Goal: Task Accomplishment & Management: Manage account settings

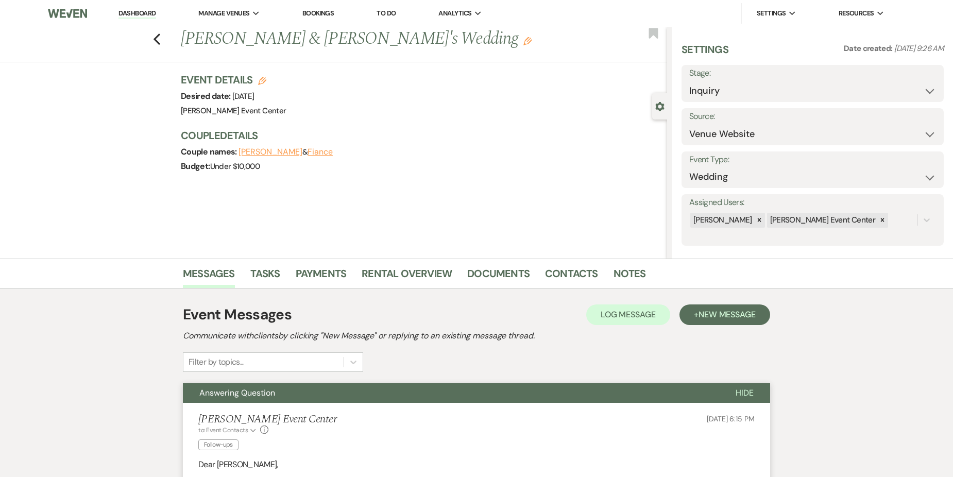
select select "5"
click at [160, 42] on icon "Previous" at bounding box center [157, 39] width 8 height 12
select select "5"
select select "8"
select select "1"
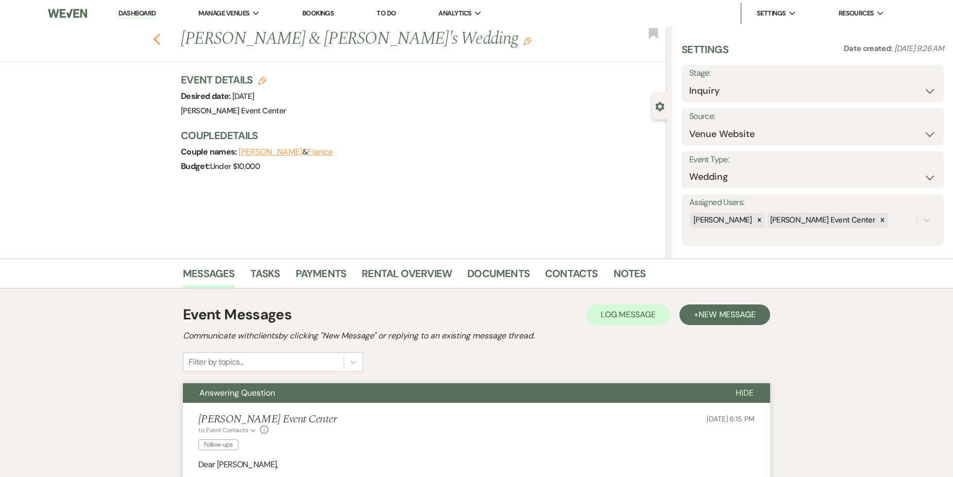
select select "8"
select select "2"
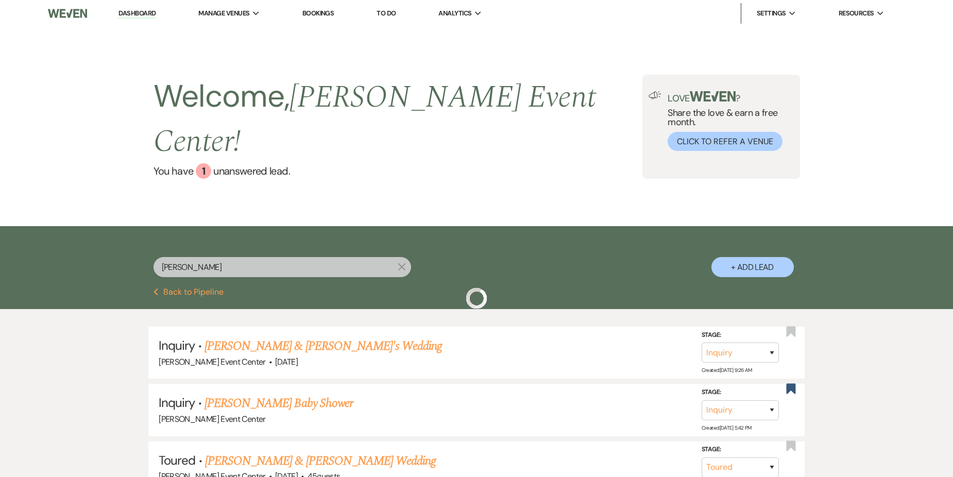
scroll to position [103, 0]
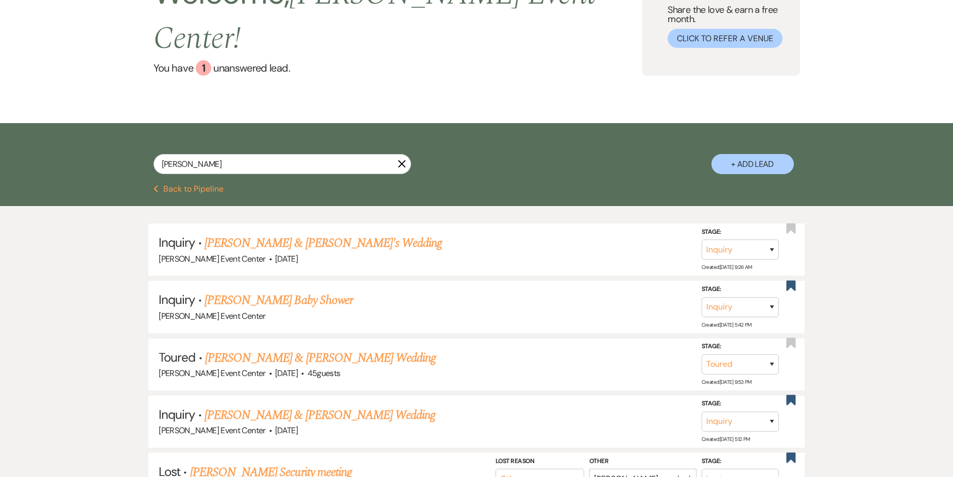
click at [402, 160] on icon "X" at bounding box center [402, 164] width 8 height 8
click at [217, 123] on div "Welcome, [PERSON_NAME] Event Center ! You have 1 unanswered lead . Love ? Share…" at bounding box center [476, 23] width 953 height 199
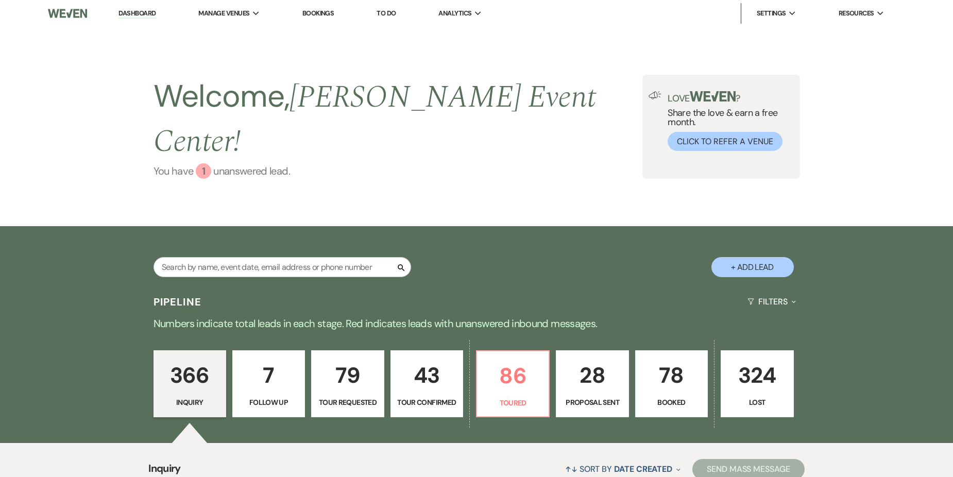
click at [203, 163] on div "1" at bounding box center [203, 170] width 15 height 15
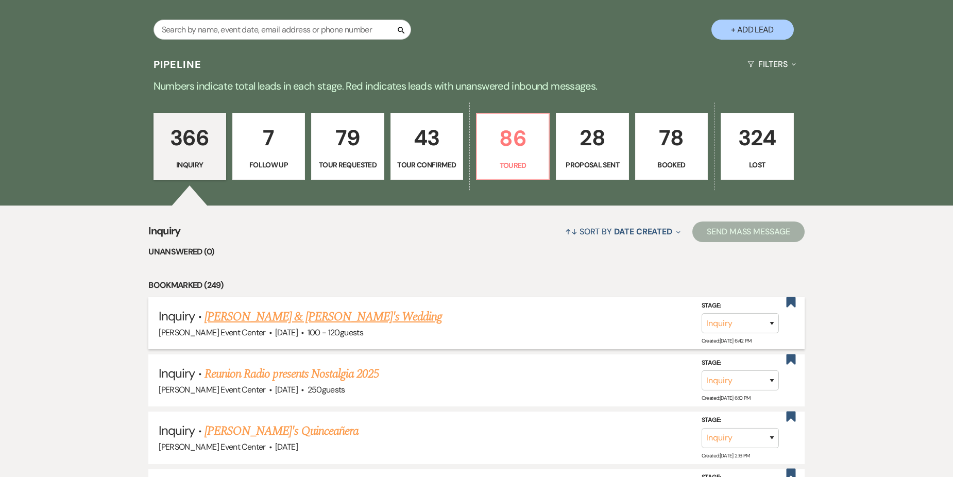
scroll to position [253, 0]
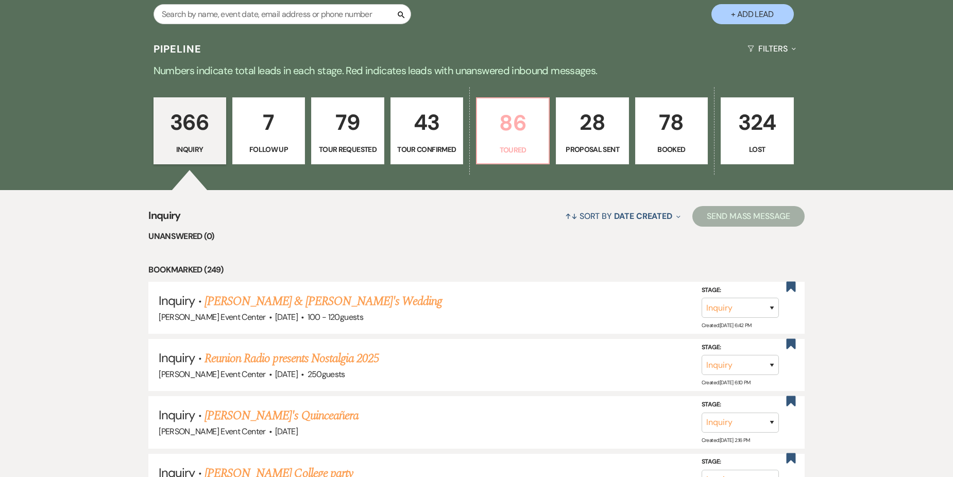
click at [517, 106] on p "86" at bounding box center [512, 123] width 59 height 35
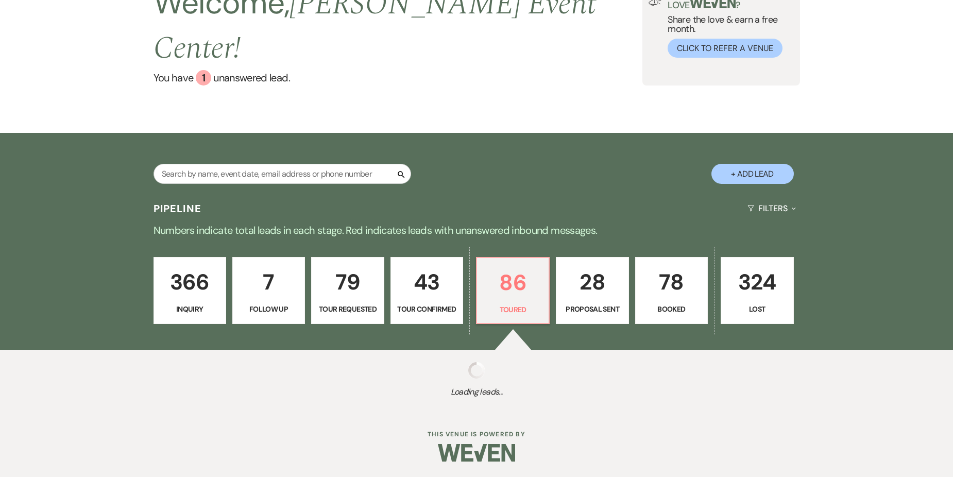
select select "5"
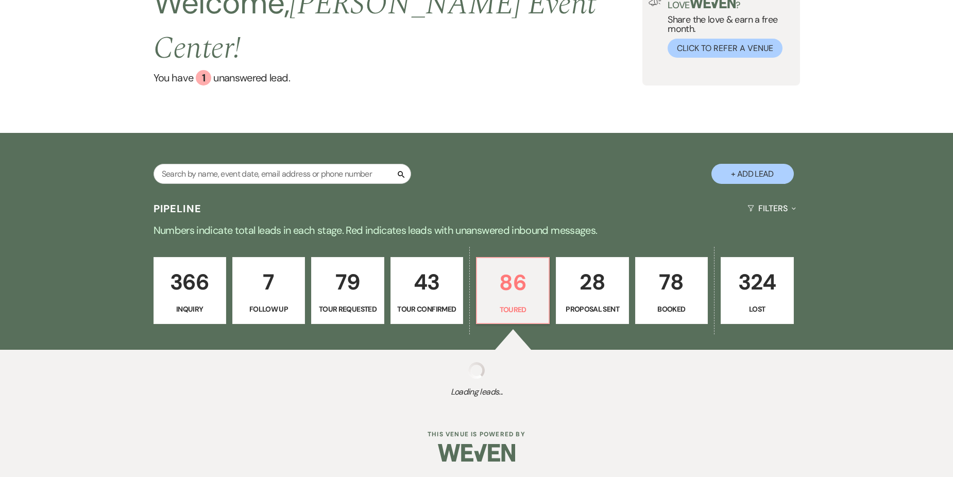
select select "5"
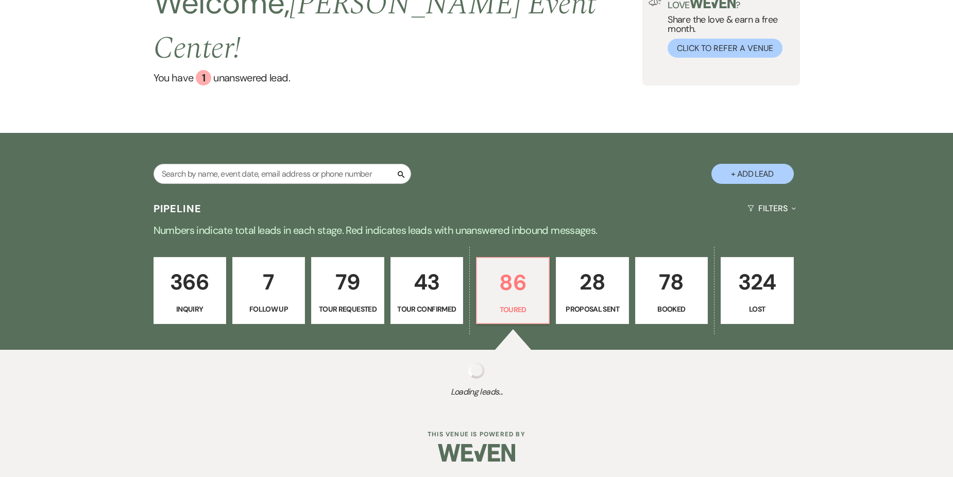
select select "5"
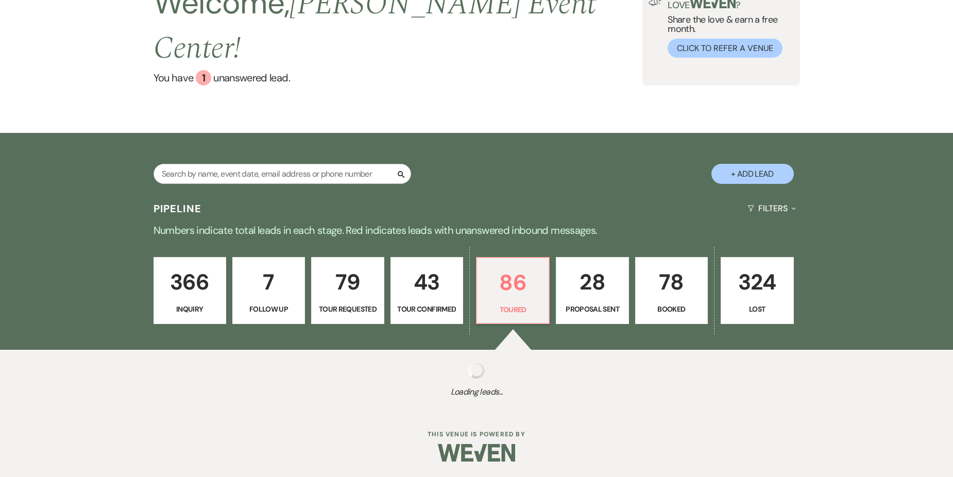
select select "5"
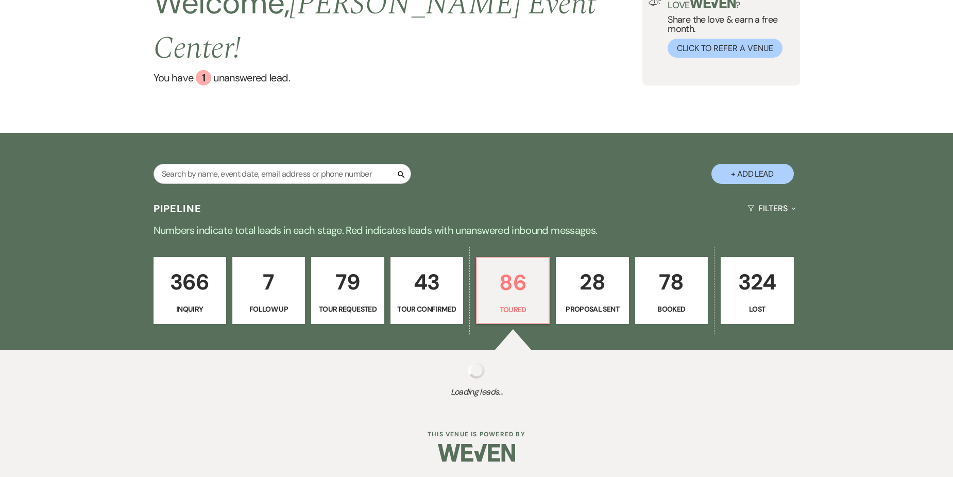
select select "5"
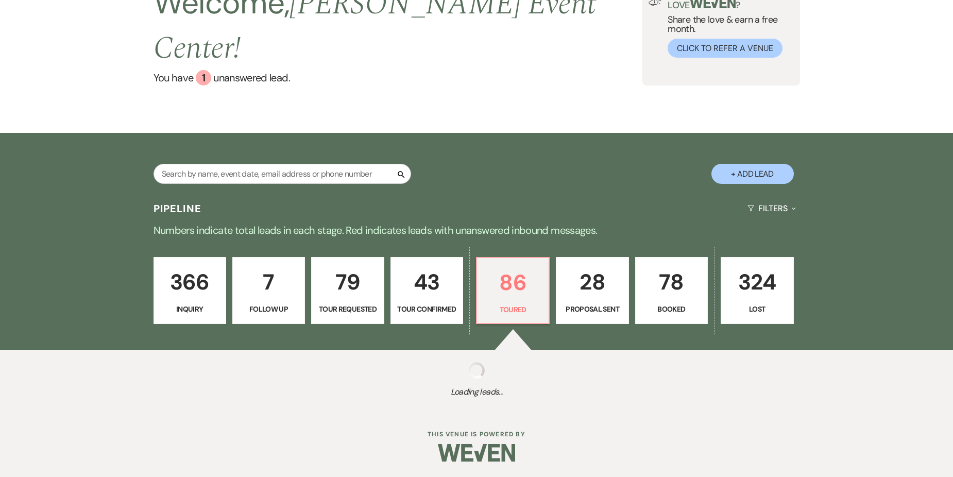
select select "5"
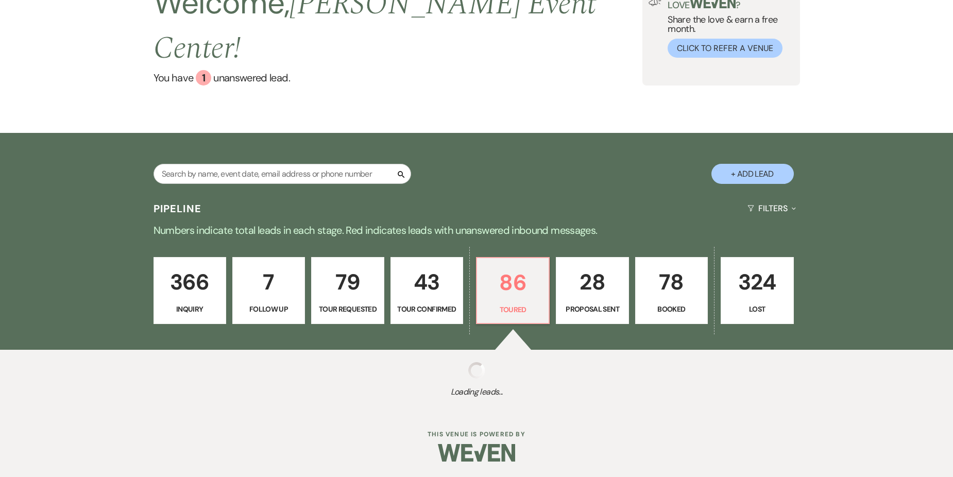
select select "5"
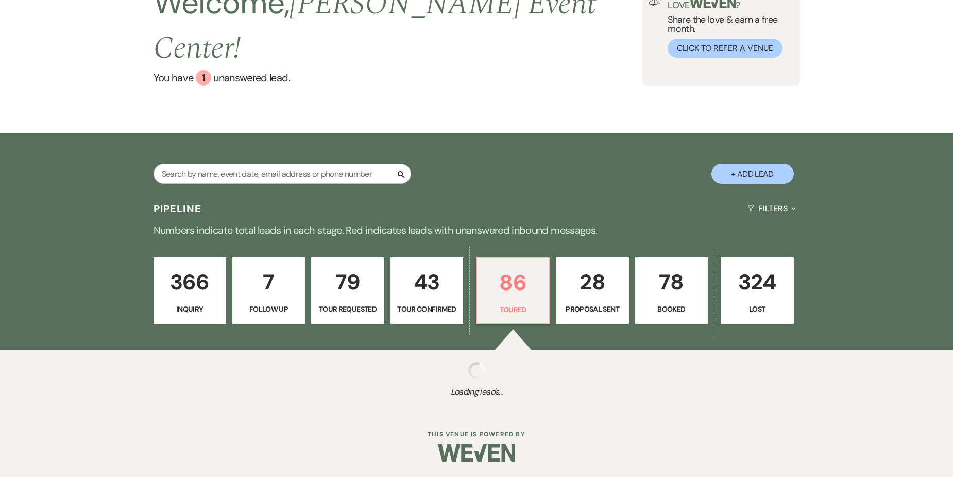
select select "5"
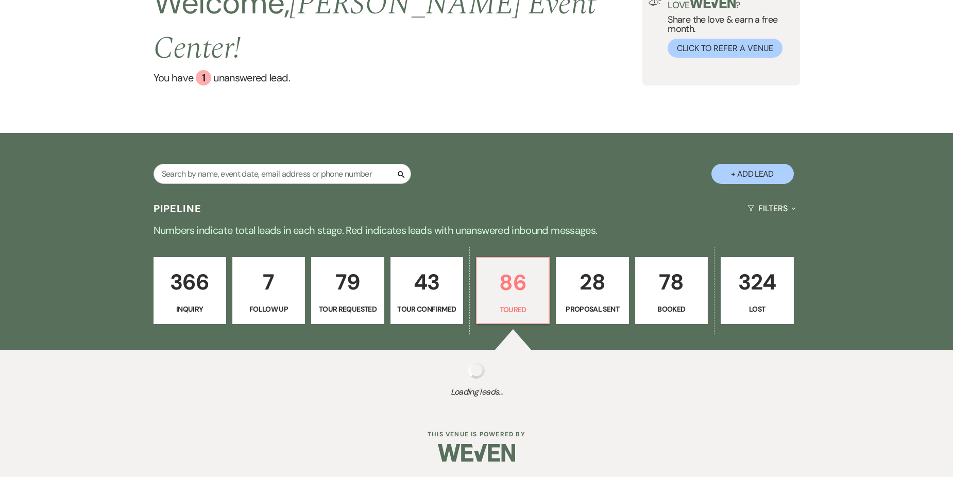
select select "5"
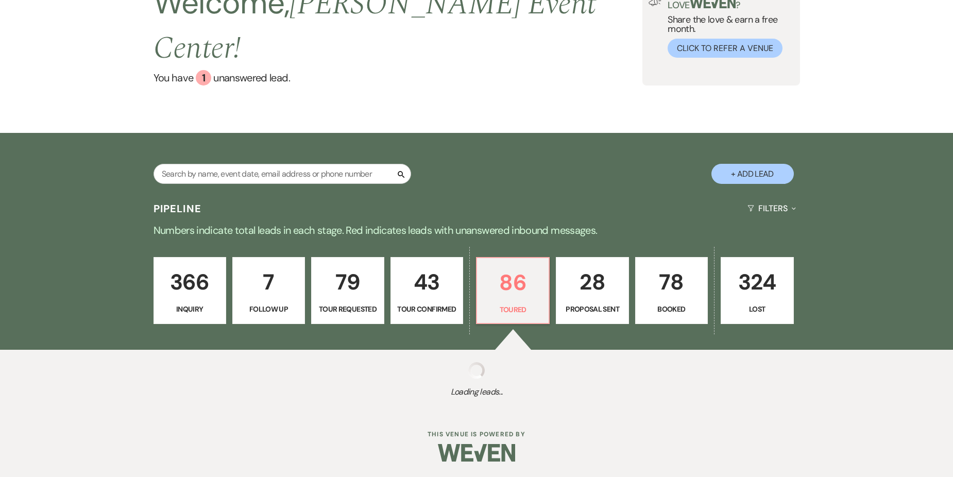
select select "5"
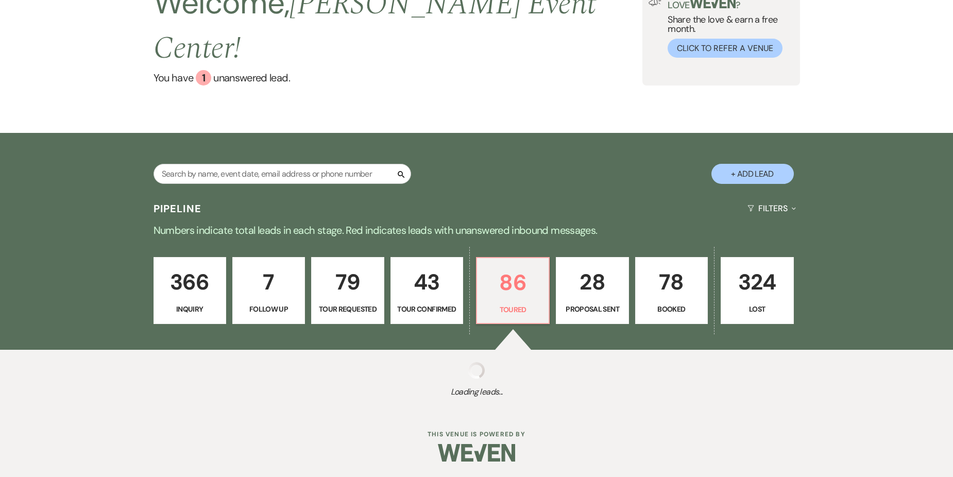
select select "5"
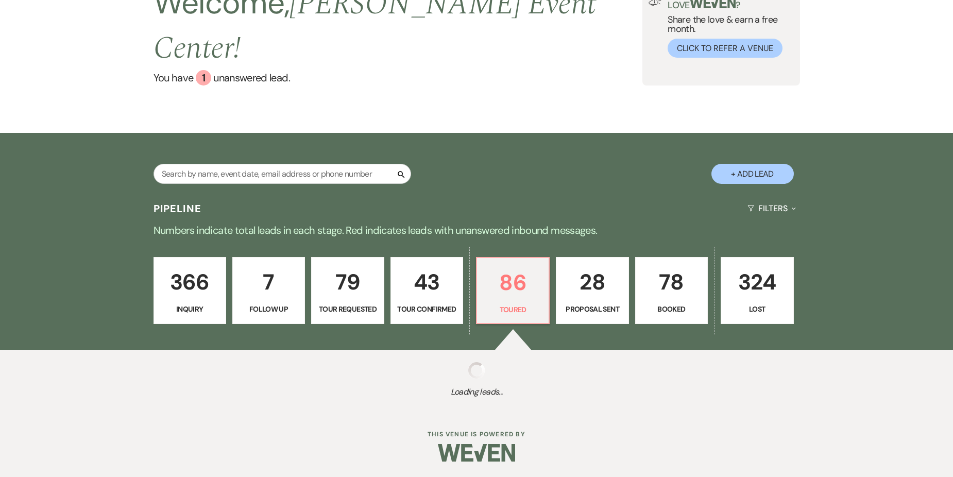
select select "5"
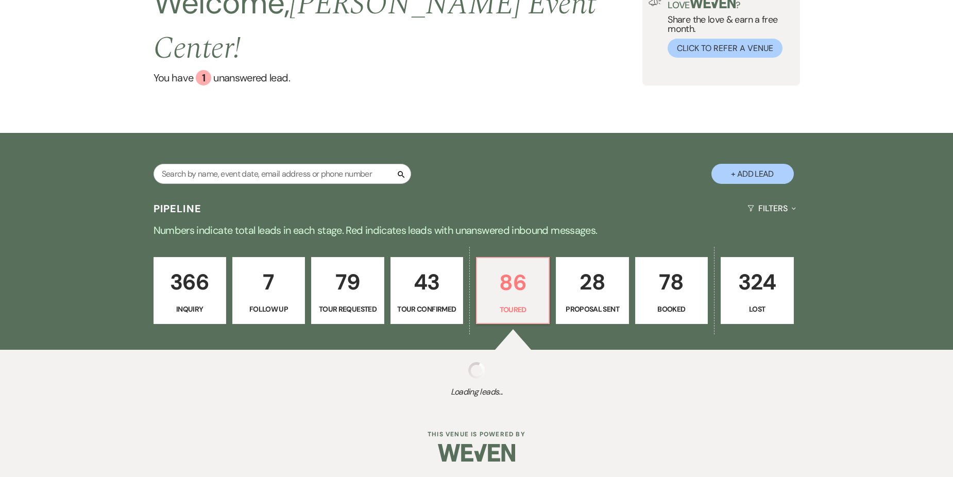
select select "5"
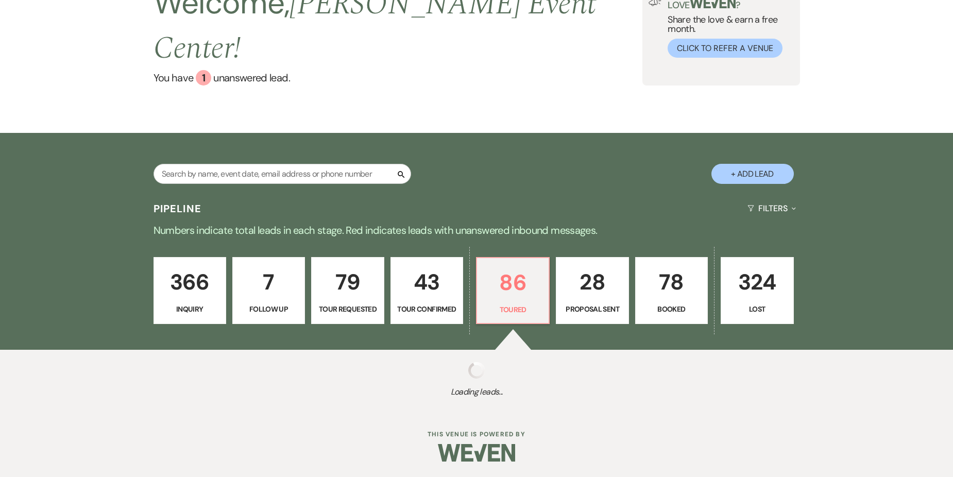
select select "5"
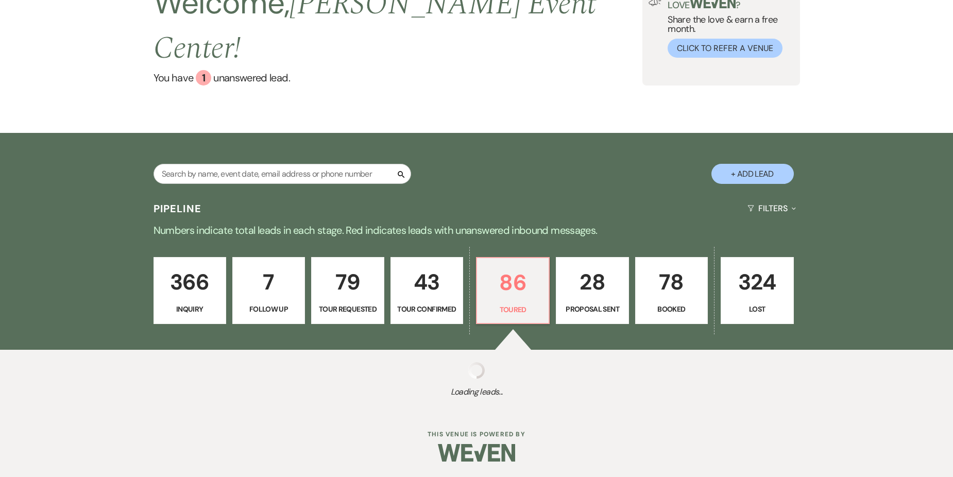
select select "5"
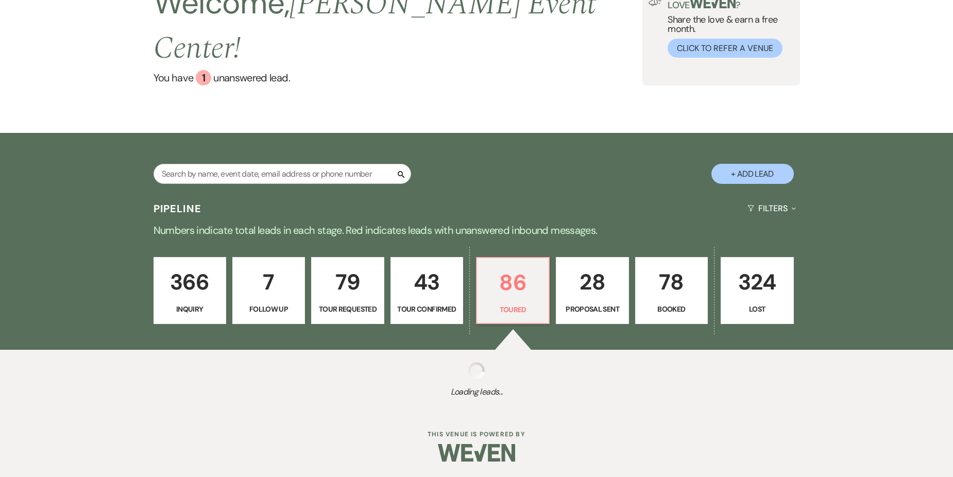
select select "5"
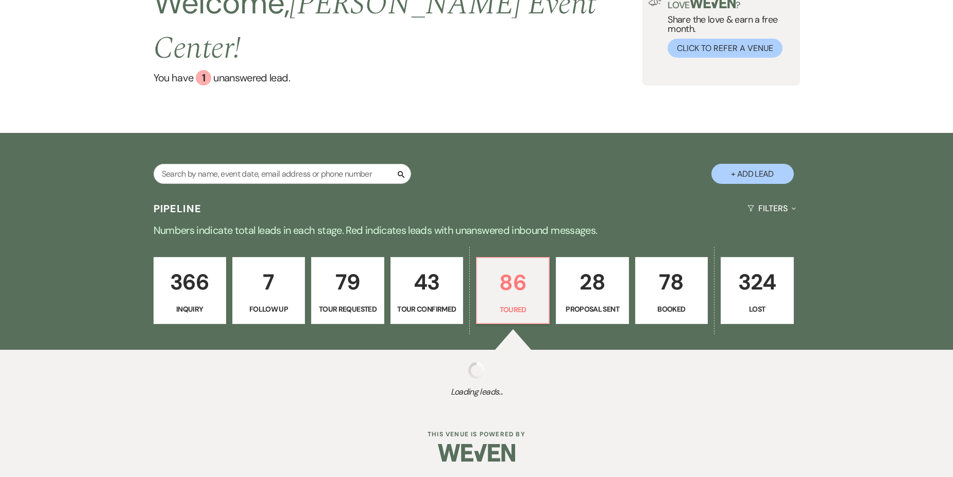
select select "5"
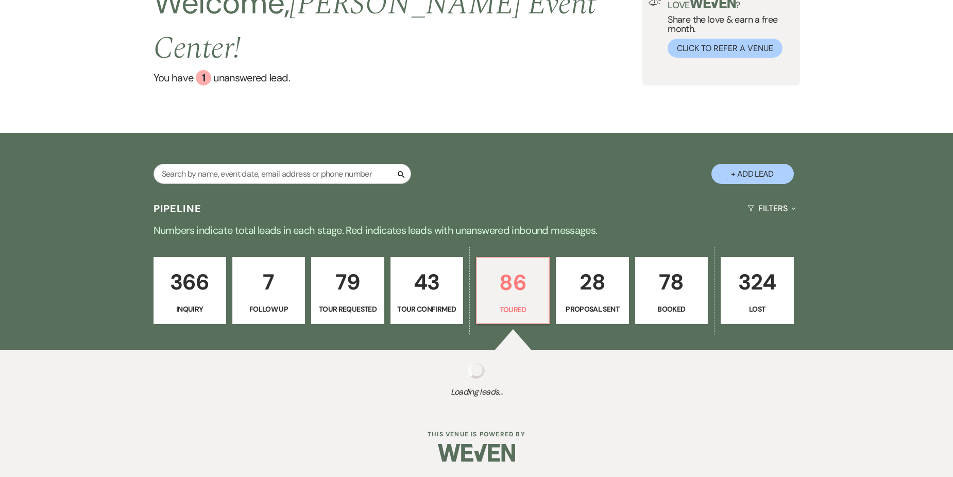
select select "5"
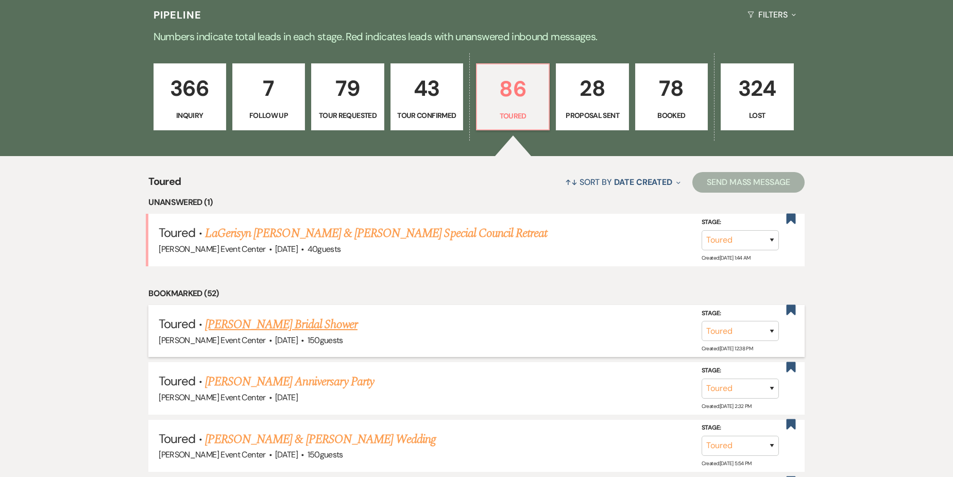
scroll to position [304, 0]
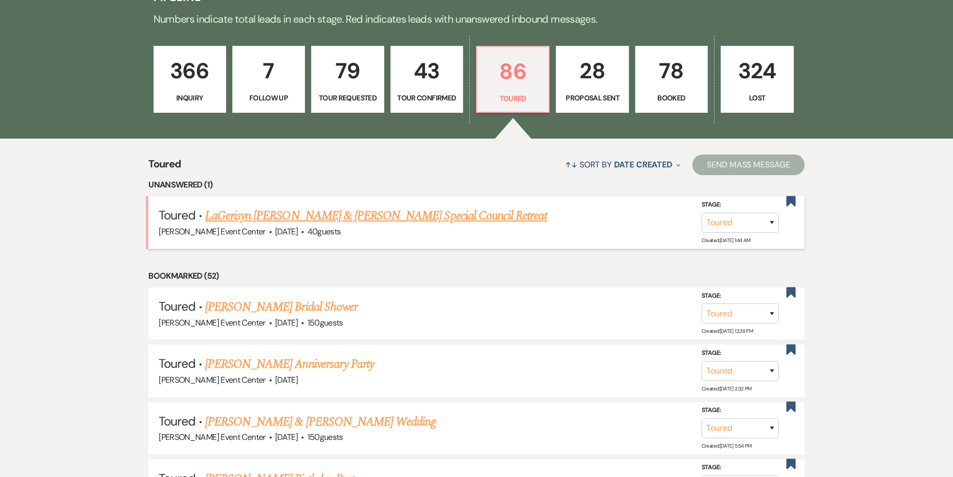
click at [391, 207] on link "LaGerisyn [PERSON_NAME] & [PERSON_NAME] Special Council Retreat" at bounding box center [376, 216] width 342 height 19
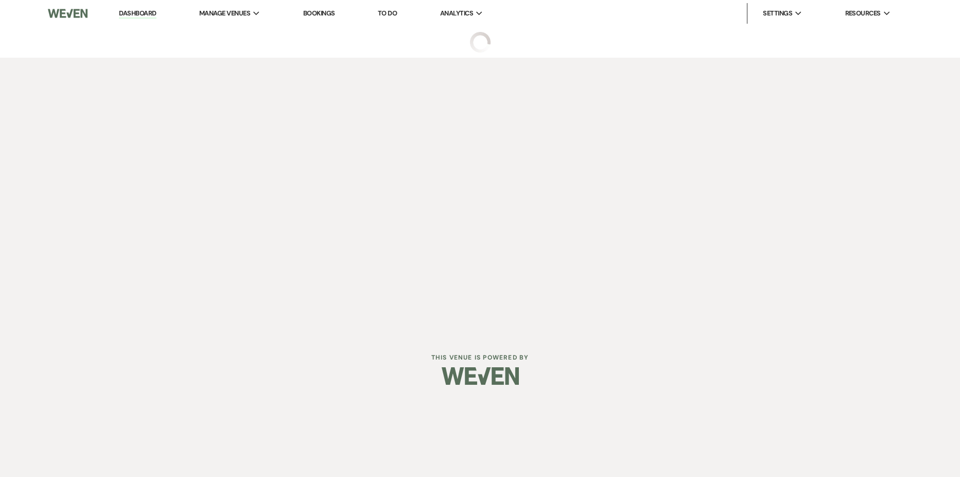
select select "5"
select select "13"
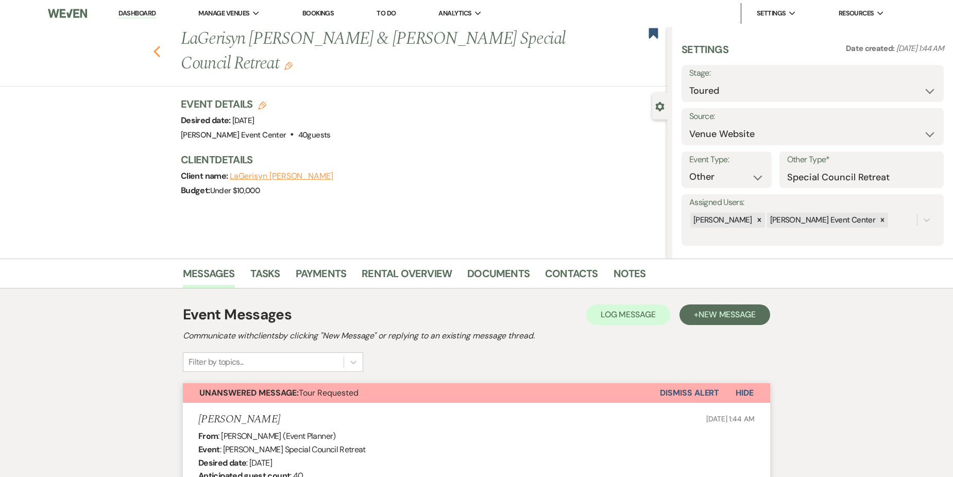
click at [160, 50] on use "button" at bounding box center [156, 51] width 7 height 11
select select "5"
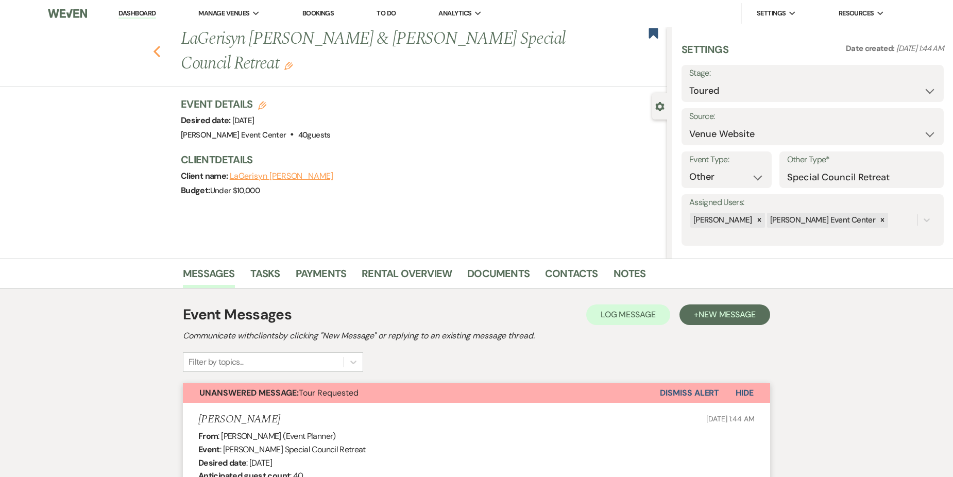
select select "5"
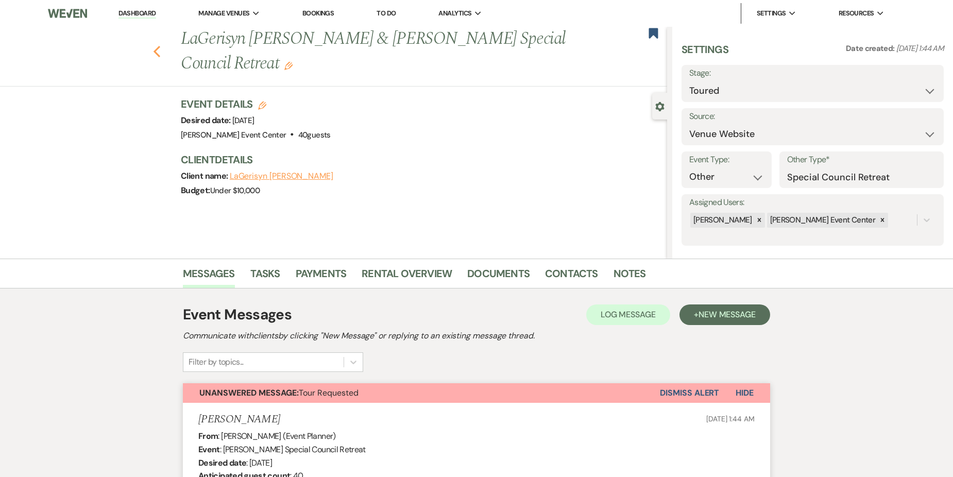
select select "5"
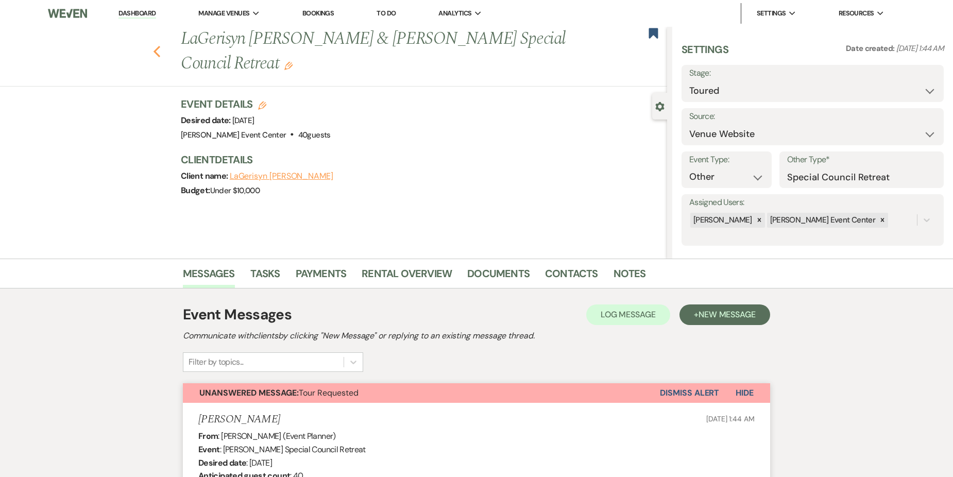
select select "5"
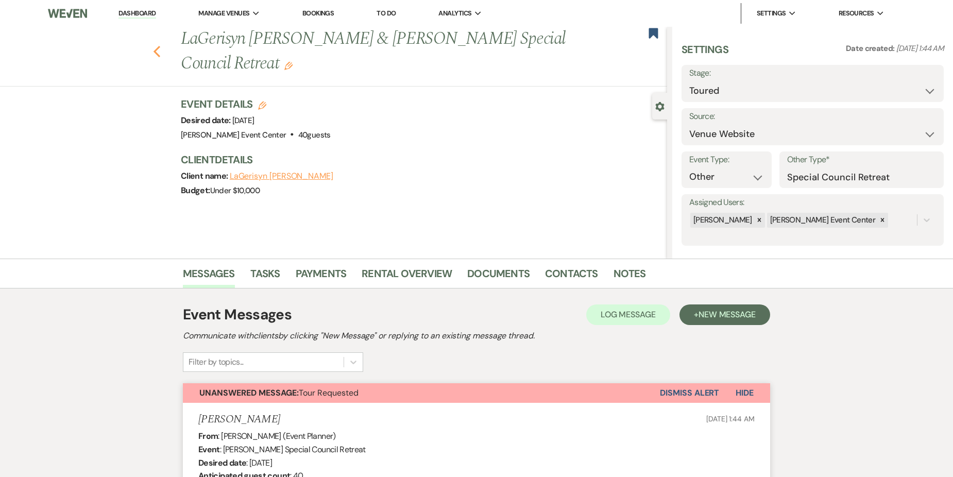
select select "5"
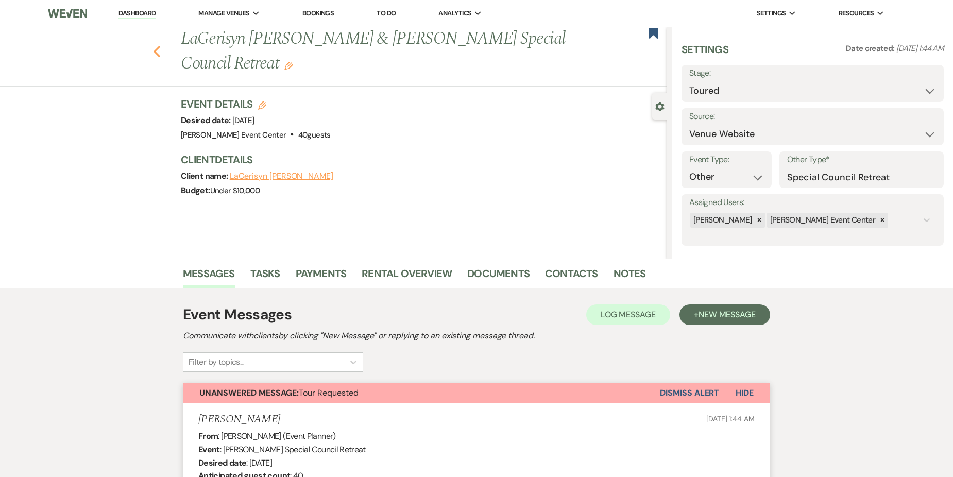
select select "5"
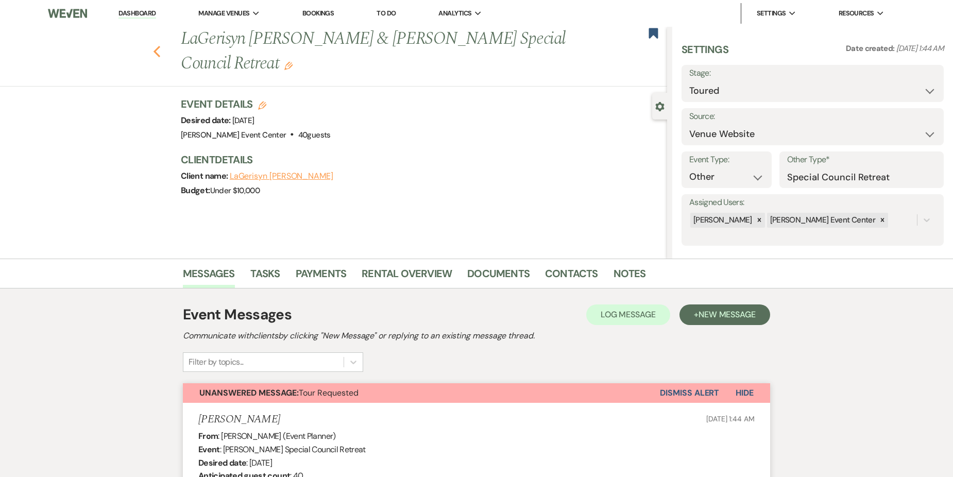
select select "5"
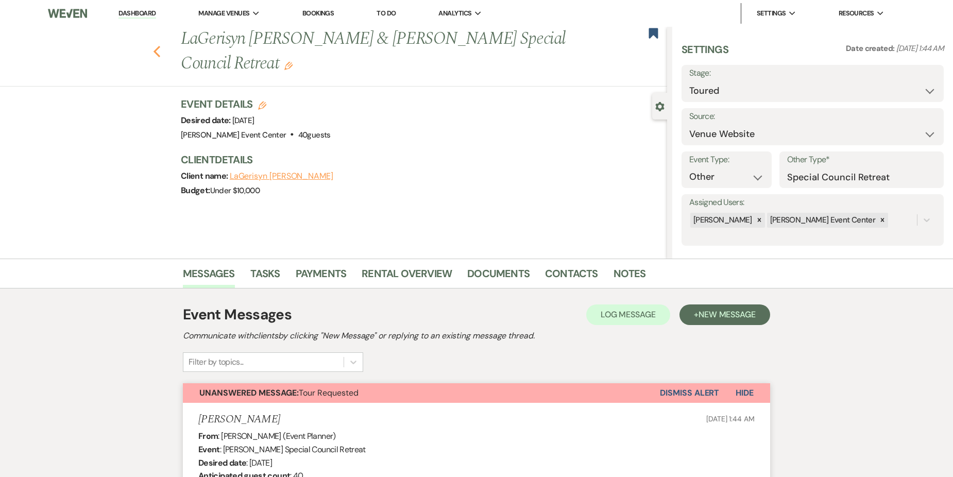
select select "5"
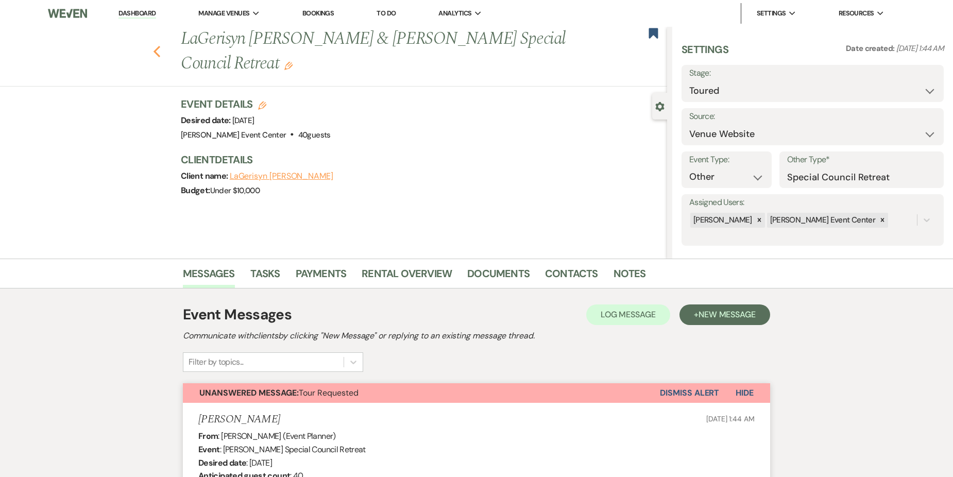
select select "5"
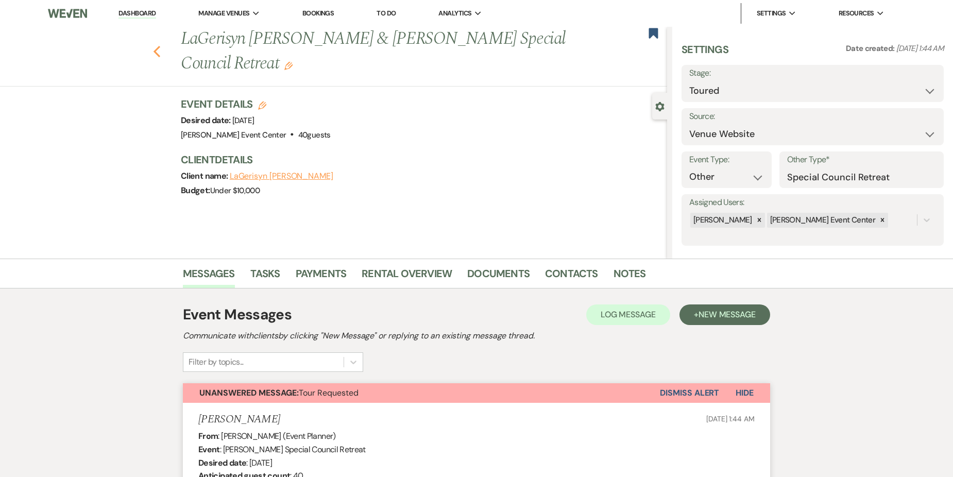
select select "5"
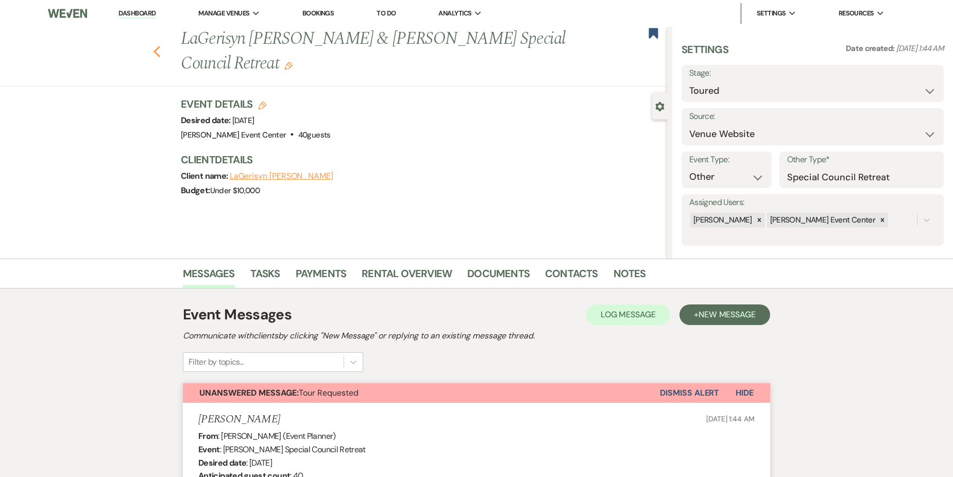
select select "5"
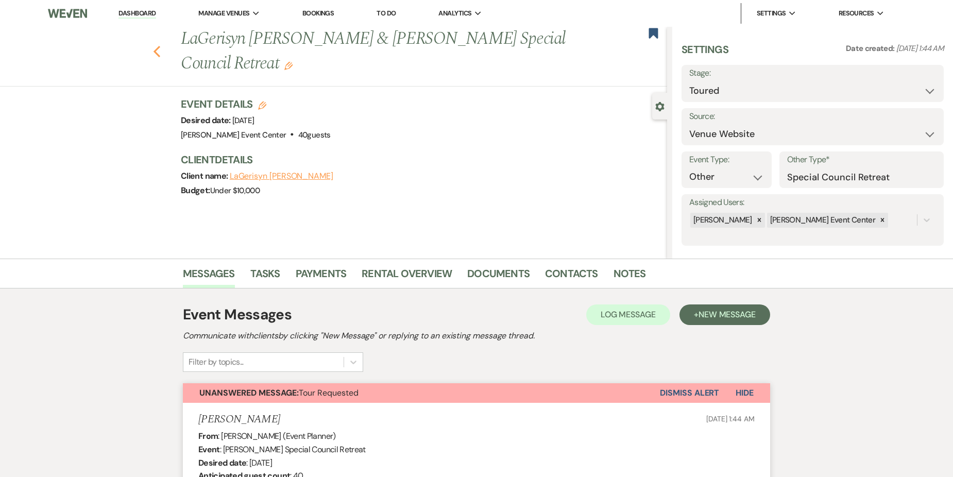
select select "5"
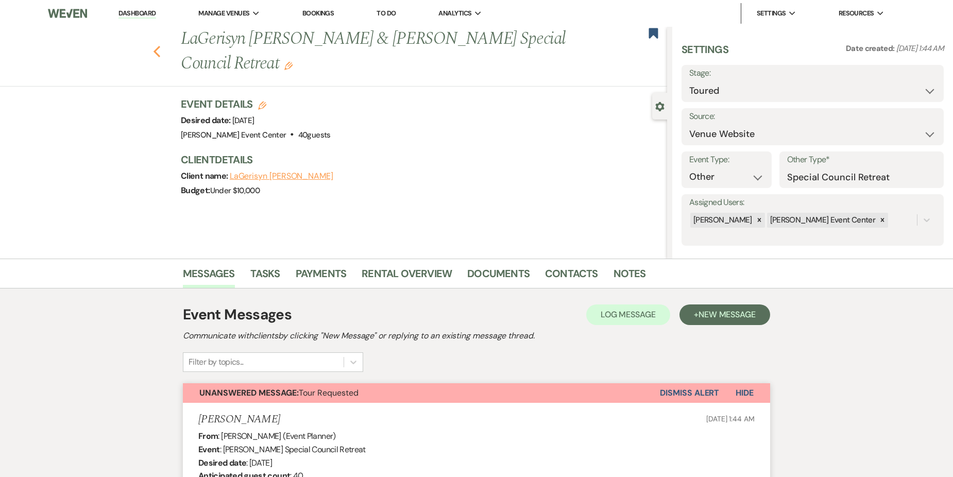
select select "5"
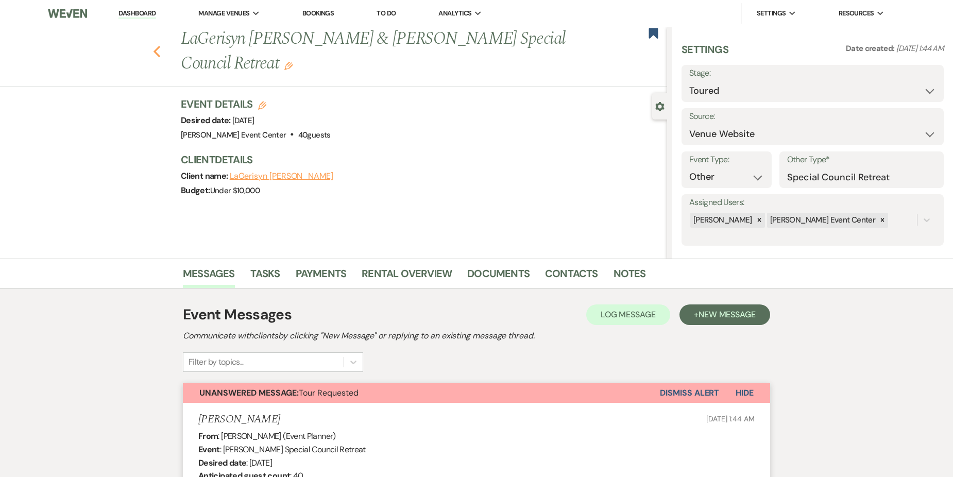
select select "5"
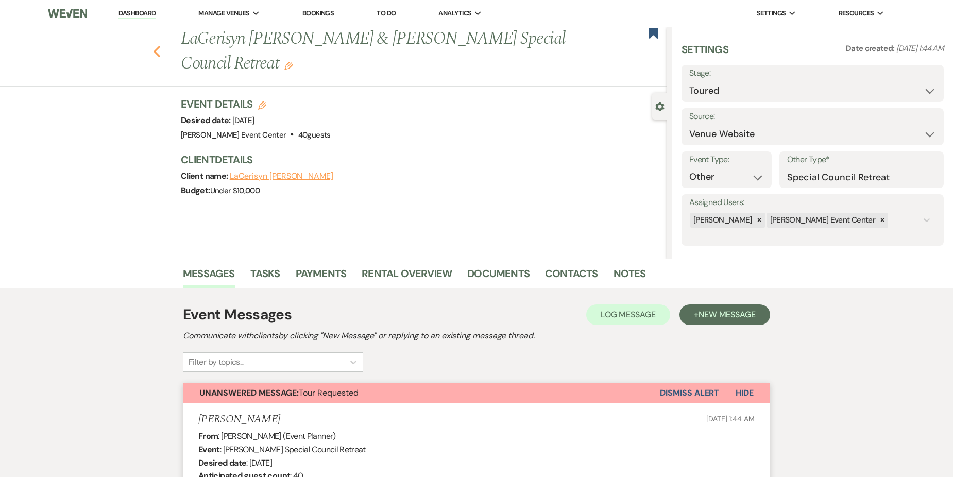
select select "5"
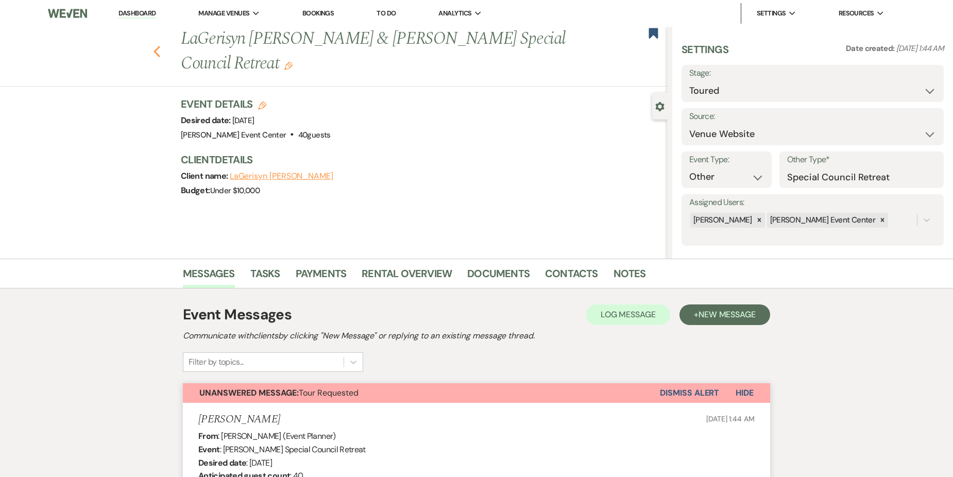
select select "5"
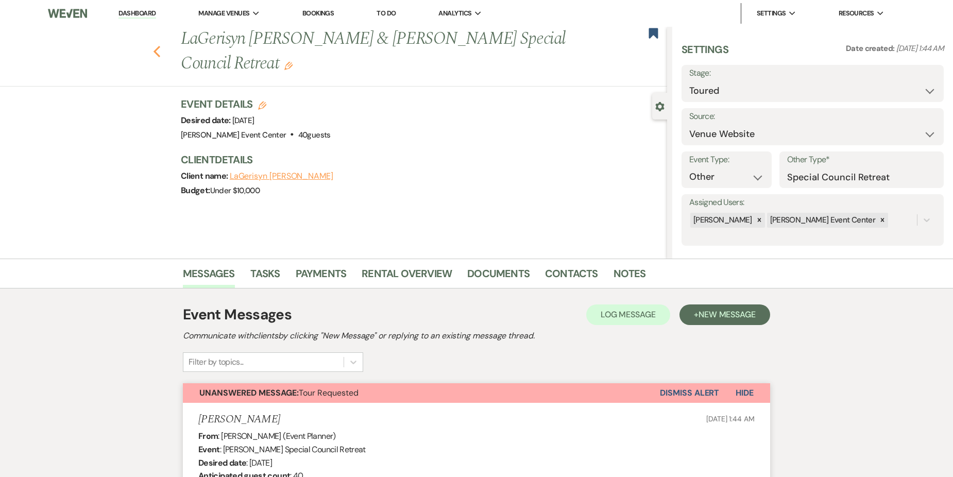
select select "5"
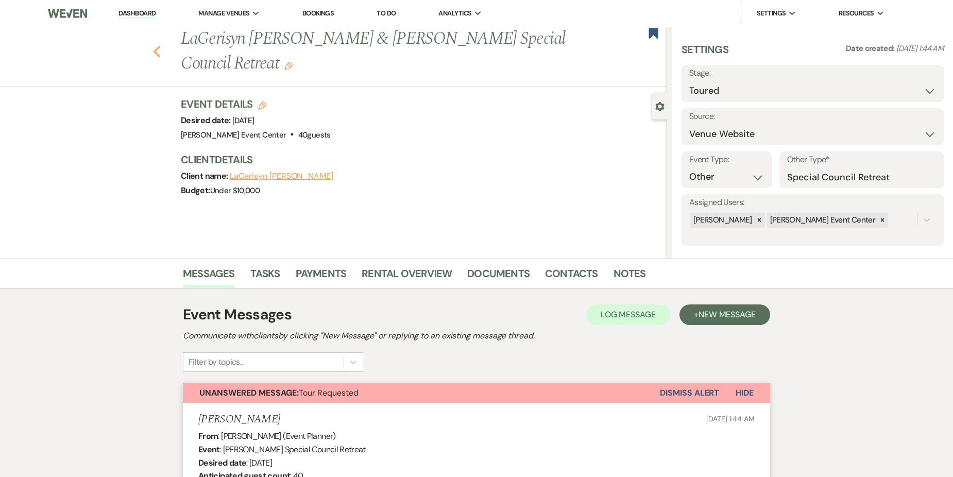
select select "5"
